Goal: Transaction & Acquisition: Purchase product/service

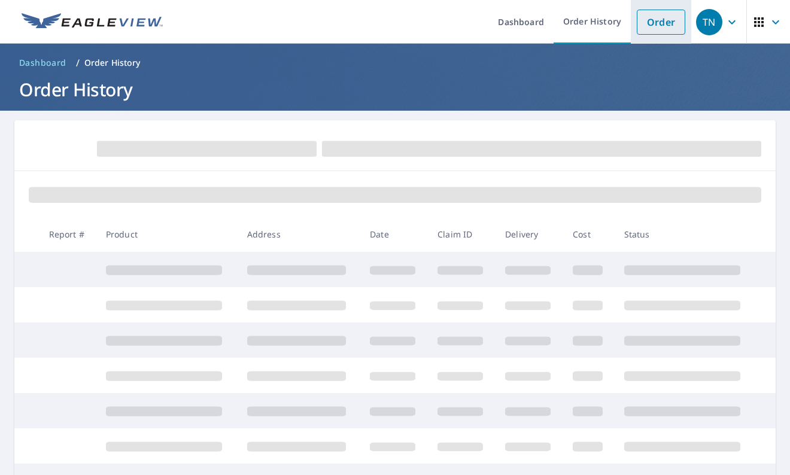
click at [655, 22] on link "Order" at bounding box center [661, 22] width 48 height 25
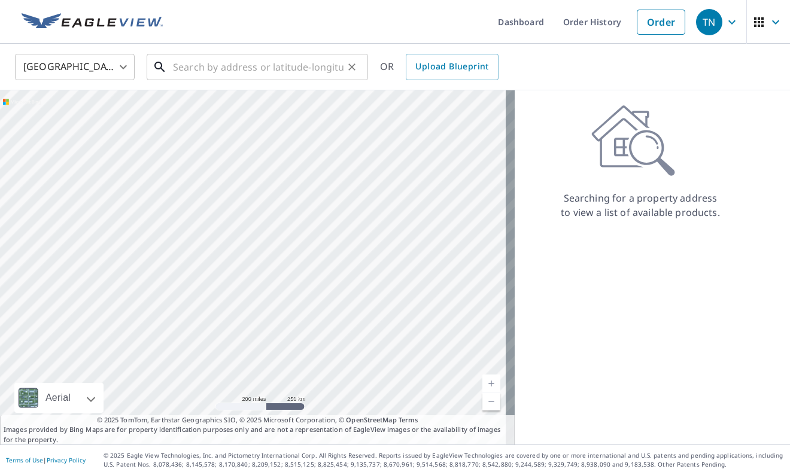
click at [245, 69] on input "text" at bounding box center [258, 67] width 171 height 34
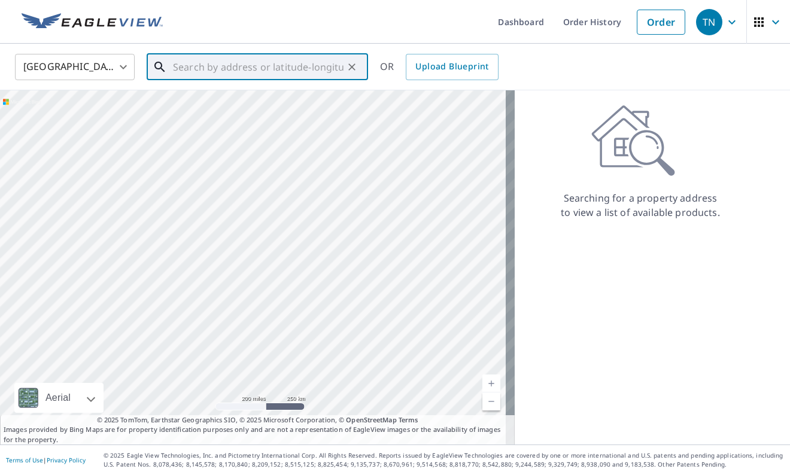
paste input "[STREET_ADDRESS]"
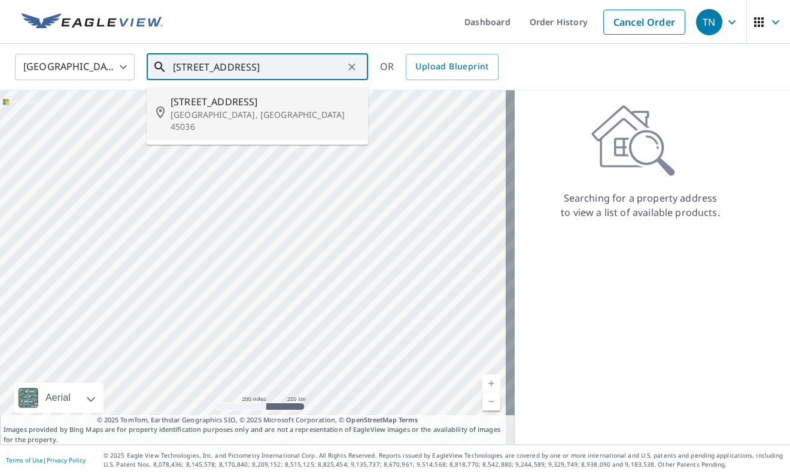
click at [239, 116] on p "[GEOGRAPHIC_DATA], [GEOGRAPHIC_DATA] 45036" at bounding box center [265, 121] width 188 height 24
type input "[STREET_ADDRESS]"
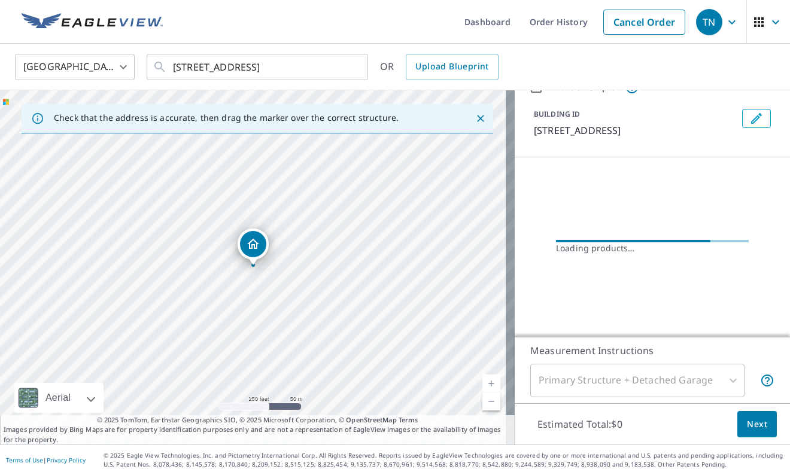
scroll to position [33, 0]
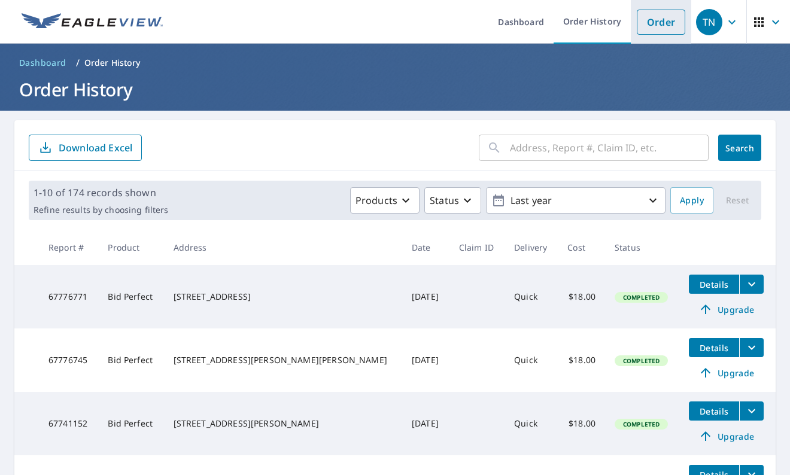
click at [667, 25] on link "Order" at bounding box center [661, 22] width 48 height 25
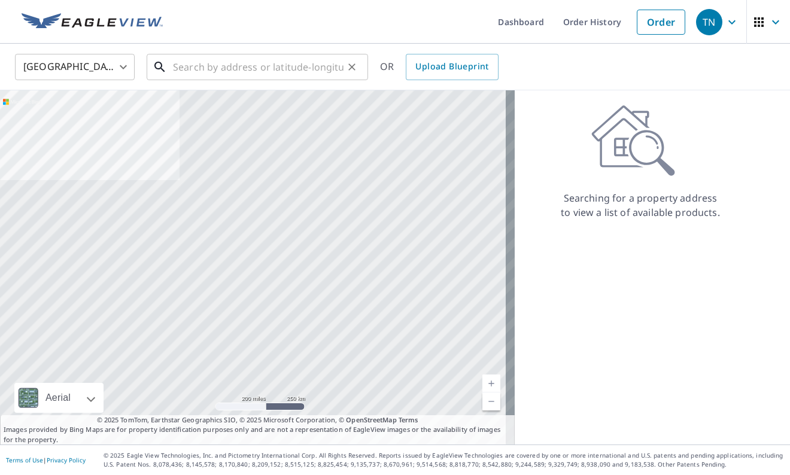
click at [296, 65] on input "text" at bounding box center [258, 67] width 171 height 34
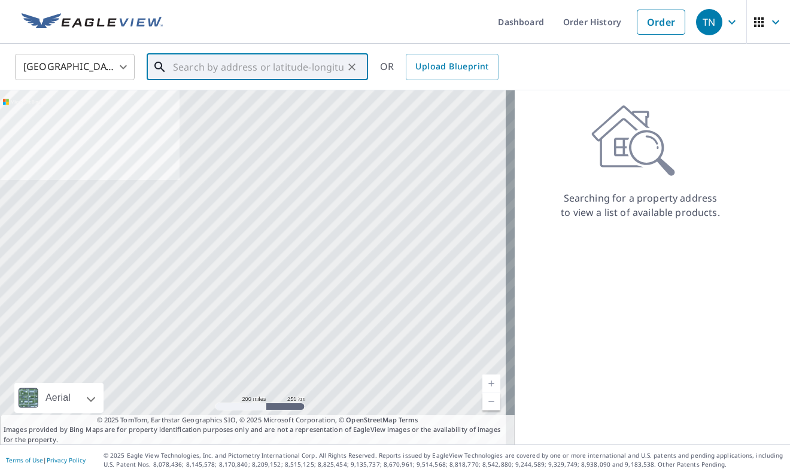
paste input "[STREET_ADDRESS]"
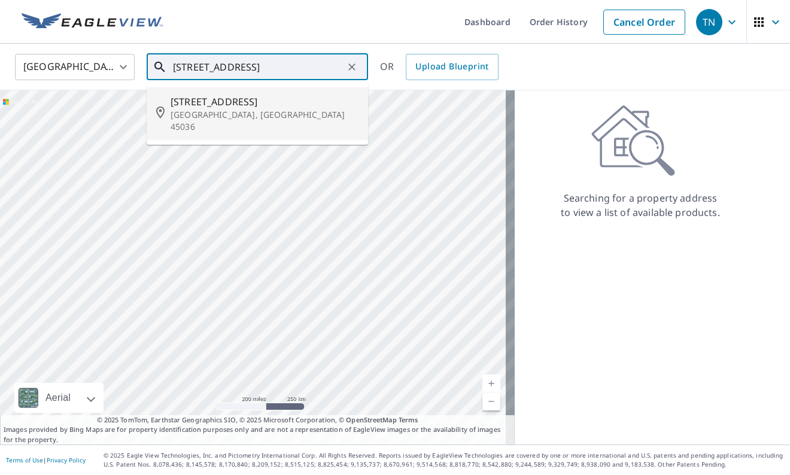
click at [230, 96] on span "[STREET_ADDRESS]" at bounding box center [265, 102] width 188 height 14
type input "[STREET_ADDRESS]"
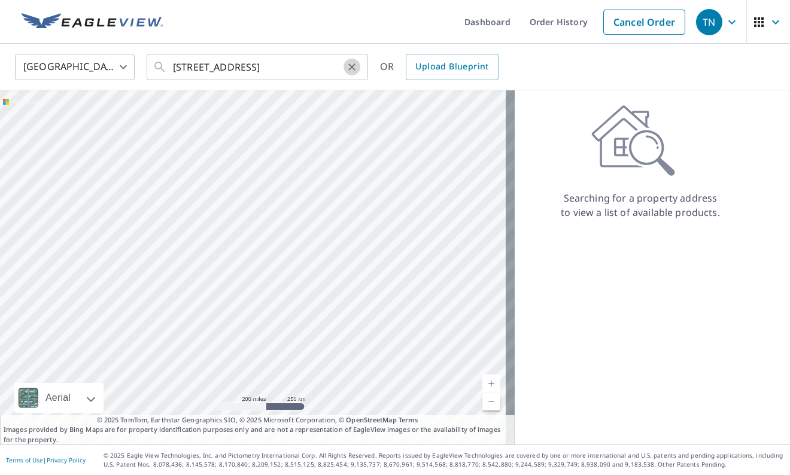
click at [351, 63] on icon "Clear" at bounding box center [352, 67] width 12 height 12
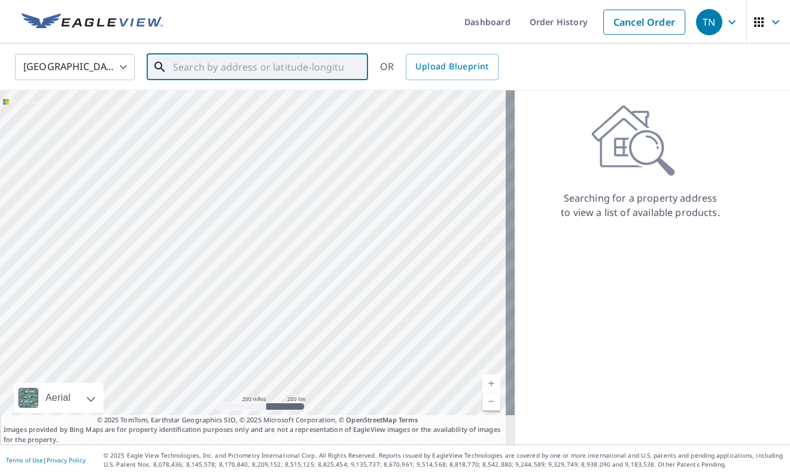
paste input "[STREET_ADDRESS]"
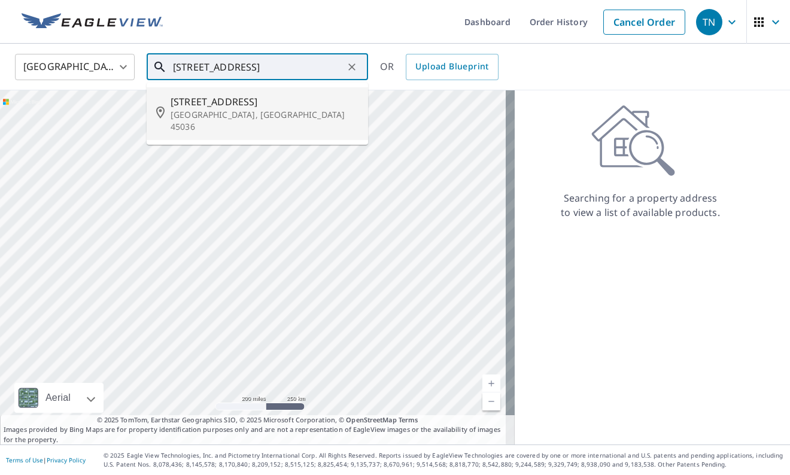
click at [226, 103] on span "[STREET_ADDRESS]" at bounding box center [265, 102] width 188 height 14
type input "[STREET_ADDRESS]"
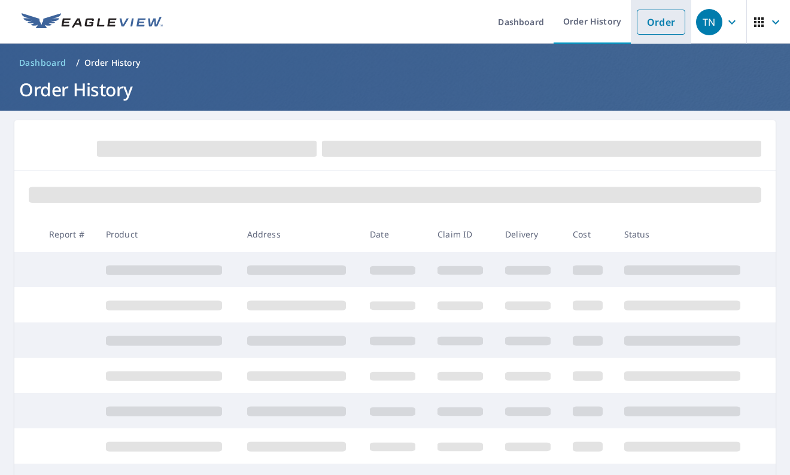
click at [637, 26] on link "Order" at bounding box center [661, 22] width 48 height 25
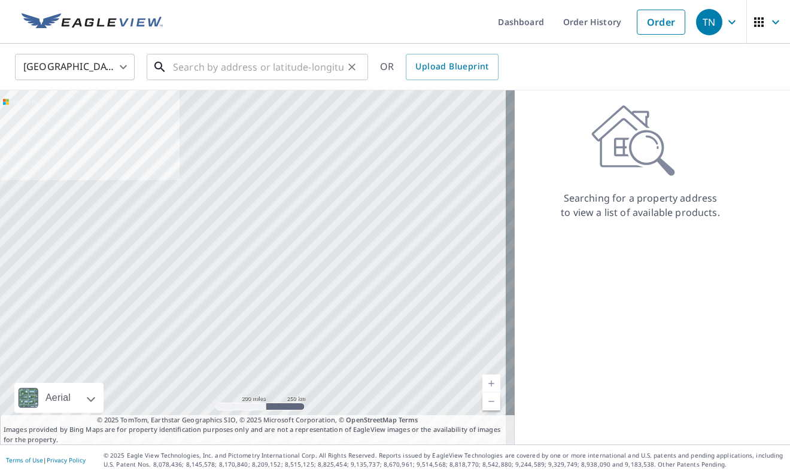
click at [184, 63] on input "text" at bounding box center [258, 67] width 171 height 34
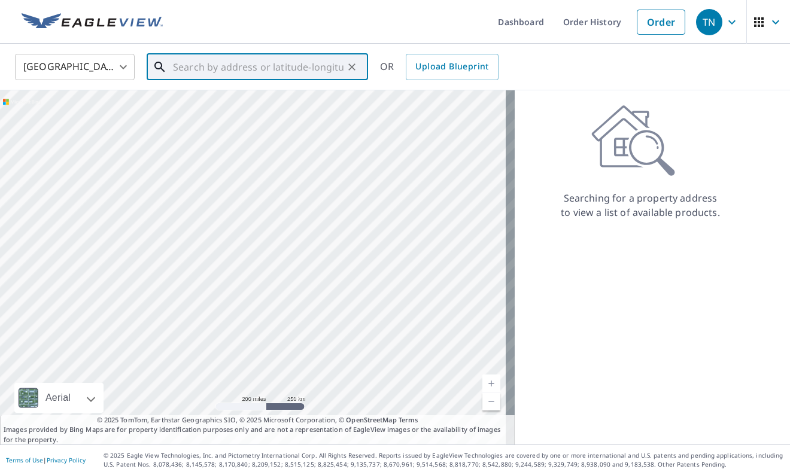
paste input "[STREET_ADDRESS]"
type input "[STREET_ADDRESS]"
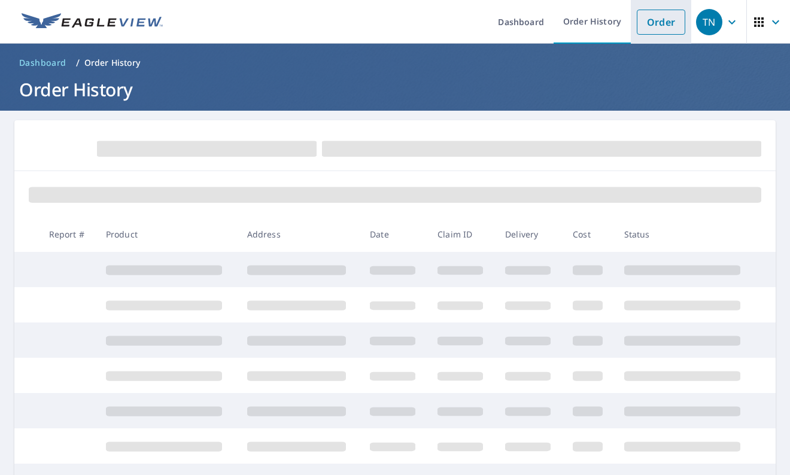
click at [637, 20] on link "Order" at bounding box center [661, 22] width 48 height 25
click at [637, 23] on link "Order" at bounding box center [661, 22] width 48 height 25
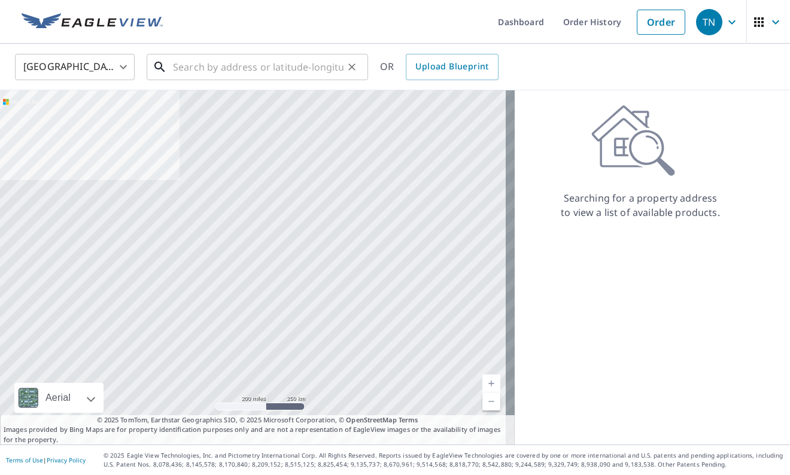
click at [203, 67] on input "text" at bounding box center [258, 67] width 171 height 34
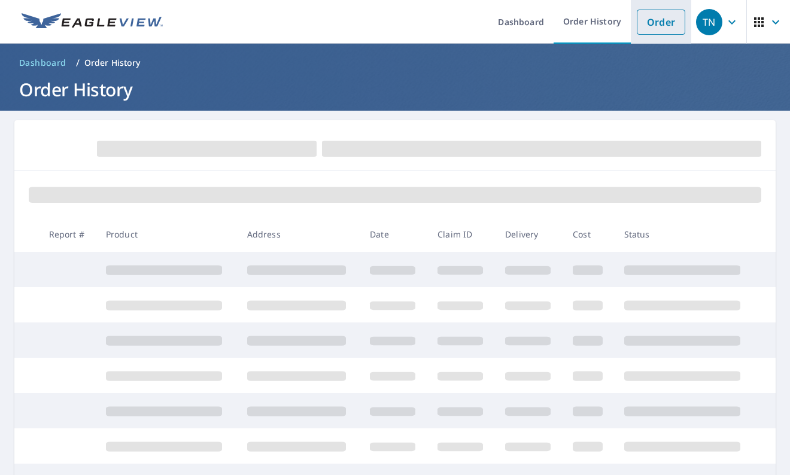
click at [655, 24] on link "Order" at bounding box center [661, 22] width 48 height 25
click at [651, 21] on link "Order" at bounding box center [661, 22] width 48 height 25
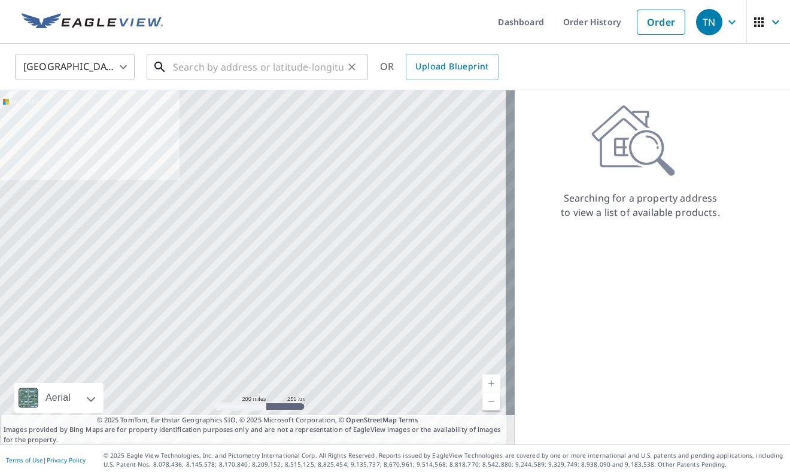
click at [244, 71] on input "text" at bounding box center [258, 67] width 171 height 34
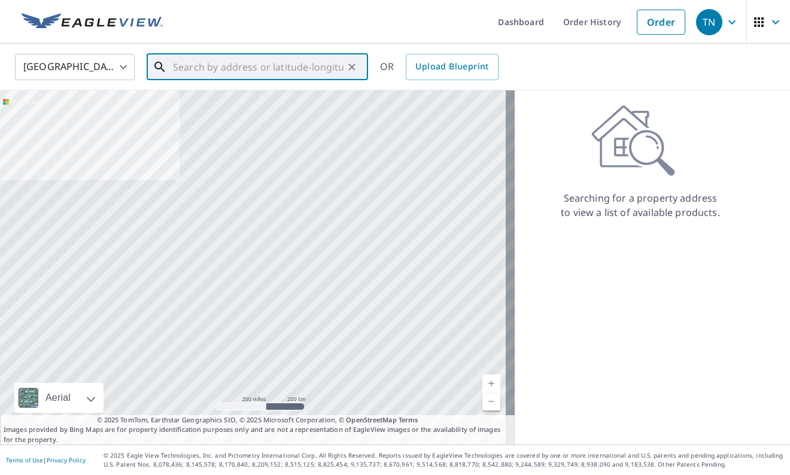
paste input "[STREET_ADDRESS]"
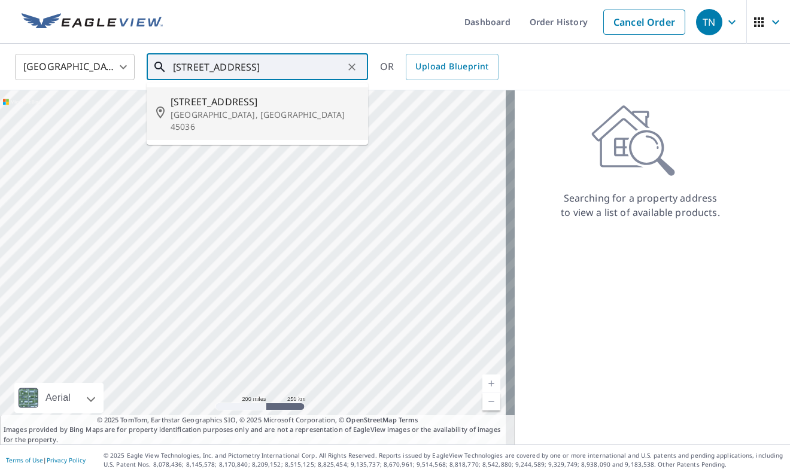
click at [227, 106] on span "[STREET_ADDRESS]" at bounding box center [265, 102] width 188 height 14
type input "[STREET_ADDRESS]"
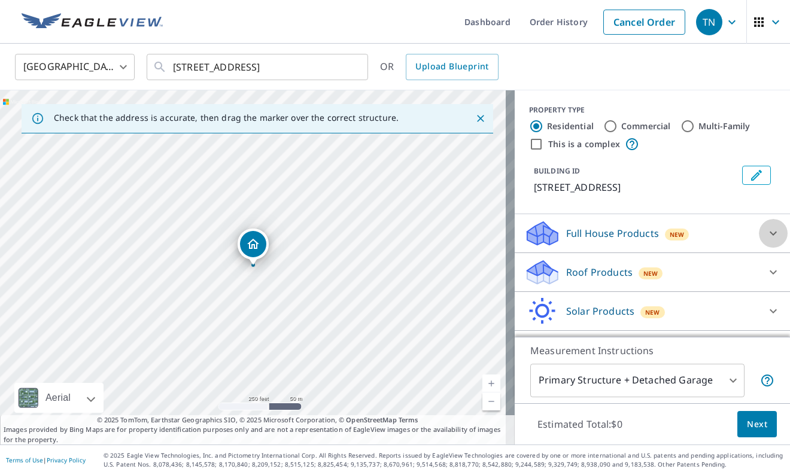
click at [766, 229] on icon at bounding box center [773, 233] width 14 height 14
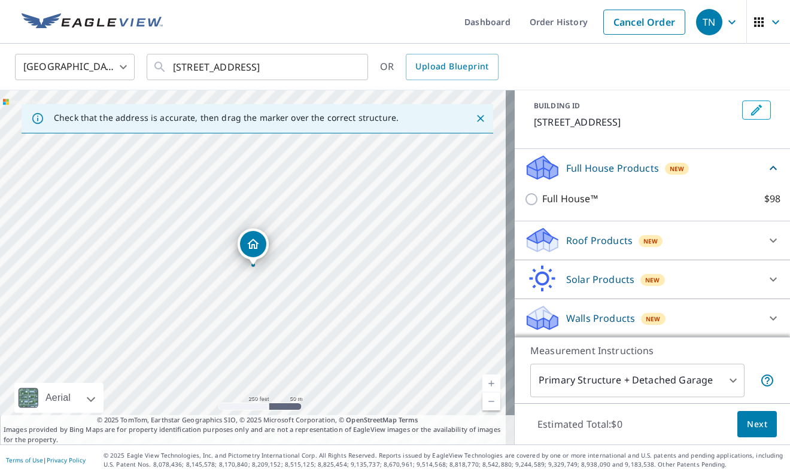
scroll to position [66, 0]
click at [766, 315] on icon at bounding box center [773, 317] width 14 height 14
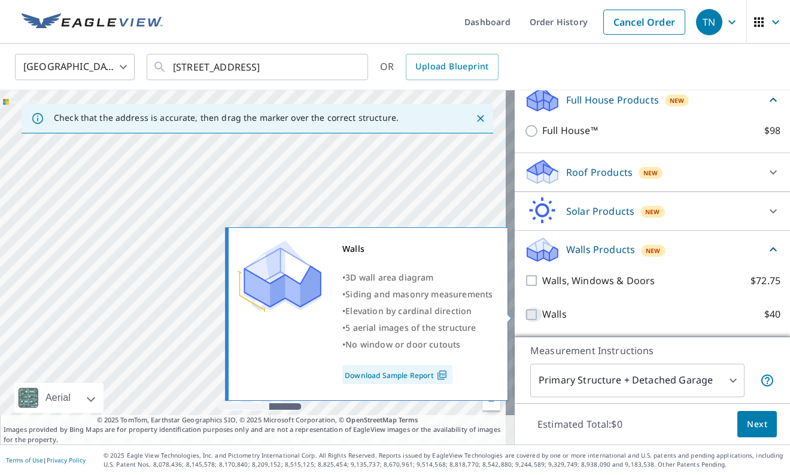
click at [528, 315] on input "Walls $40" at bounding box center [533, 315] width 18 height 14
checkbox input "true"
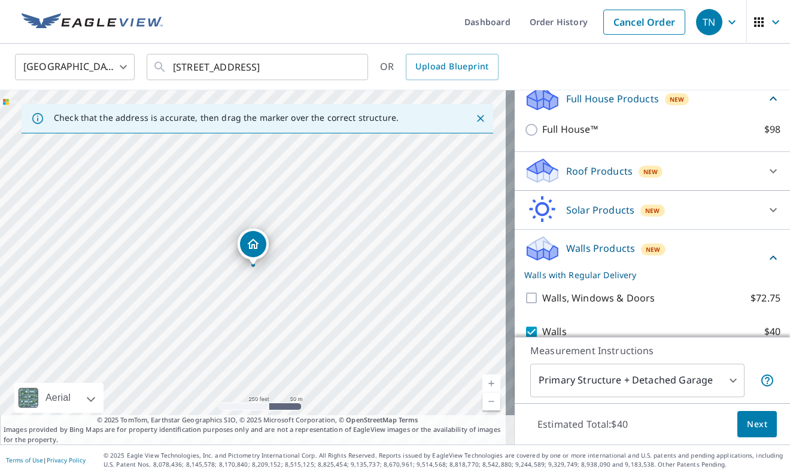
scroll to position [180, 0]
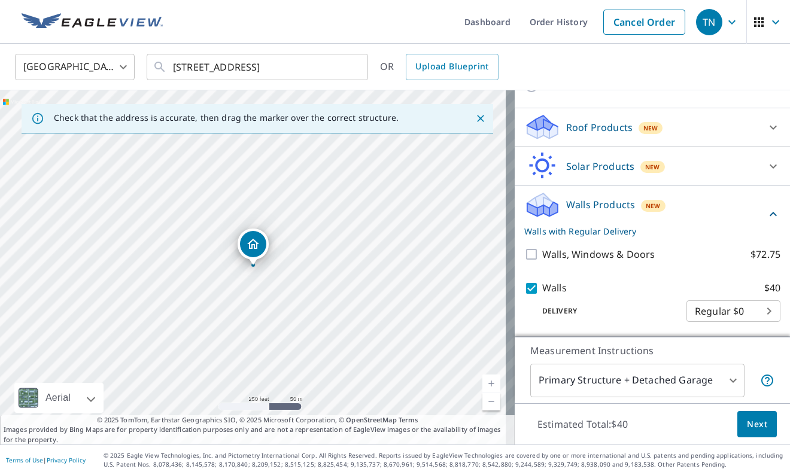
click at [750, 311] on body "TN [GEOGRAPHIC_DATA] Dashboard Order History Cancel Order TN [GEOGRAPHIC_DATA] …" at bounding box center [395, 237] width 790 height 475
click at [631, 311] on div at bounding box center [395, 237] width 790 height 475
click at [709, 382] on body "TN [GEOGRAPHIC_DATA] Dashboard Order History Cancel Order TN [GEOGRAPHIC_DATA] …" at bounding box center [395, 237] width 790 height 475
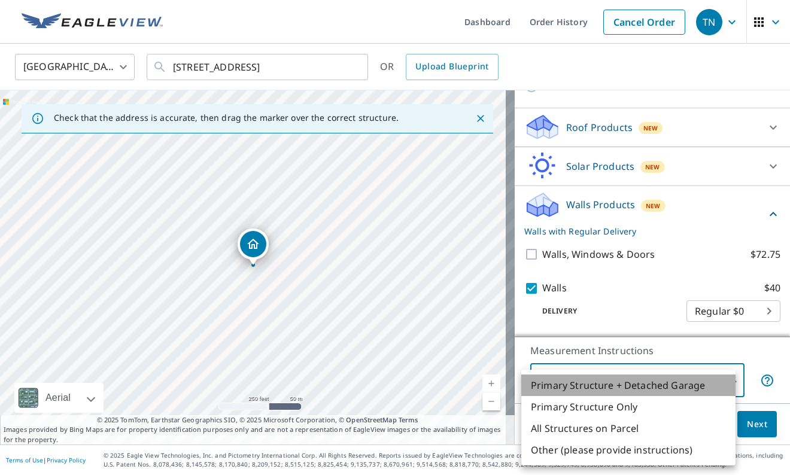
click at [702, 382] on li "Primary Structure + Detached Garage" at bounding box center [628, 386] width 214 height 22
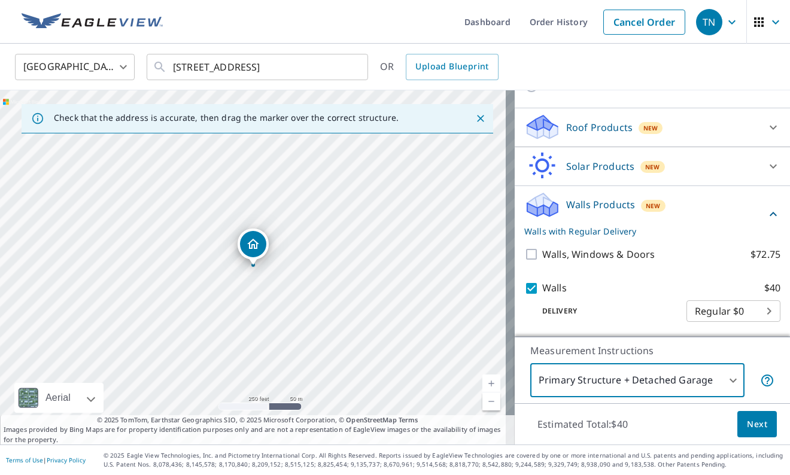
click at [747, 418] on span "Next" at bounding box center [757, 424] width 20 height 15
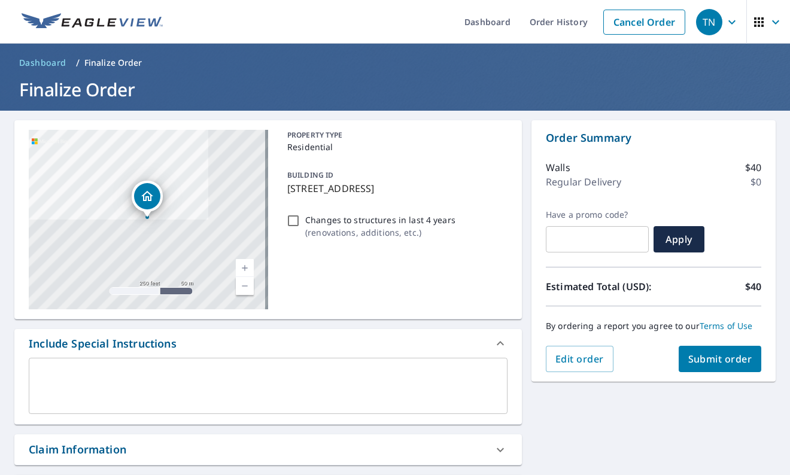
click at [710, 360] on span "Submit order" at bounding box center [720, 358] width 64 height 13
